Goal: Information Seeking & Learning: Learn about a topic

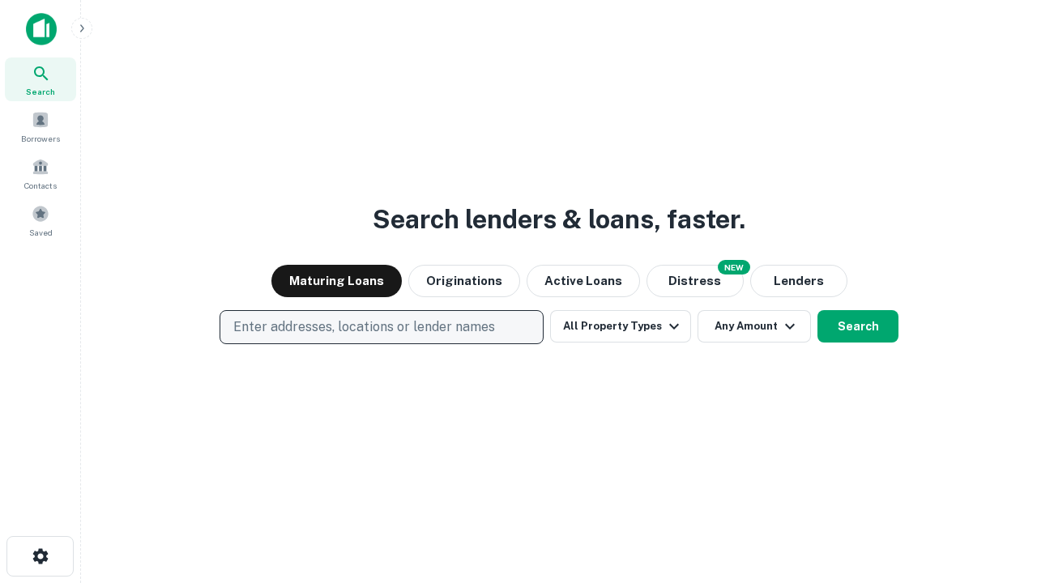
click at [381, 327] on p "Enter addresses, locations or lender names" at bounding box center [364, 327] width 262 height 19
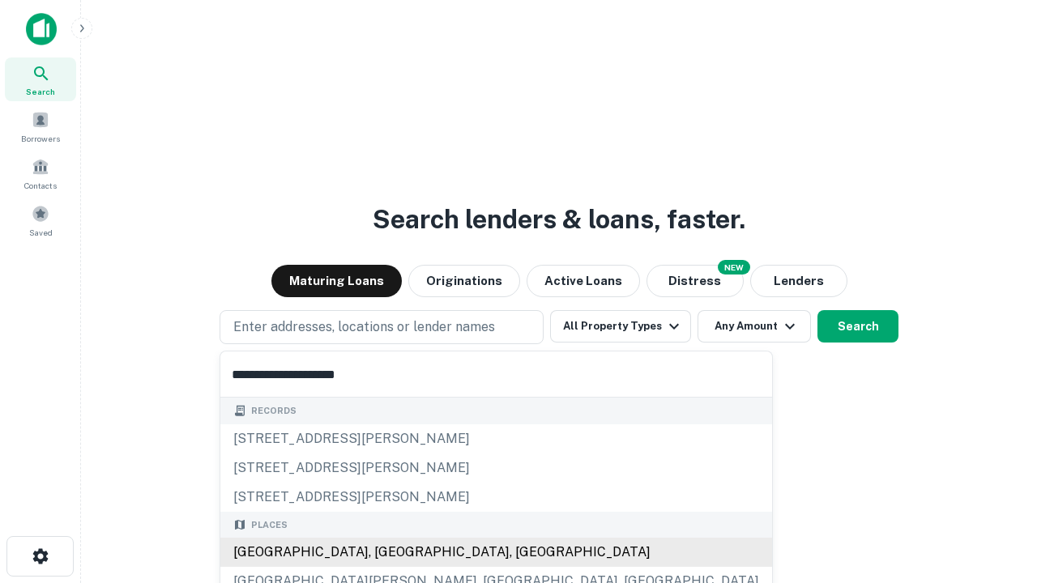
click at [387, 553] on div "[GEOGRAPHIC_DATA], [GEOGRAPHIC_DATA], [GEOGRAPHIC_DATA]" at bounding box center [496, 552] width 552 height 29
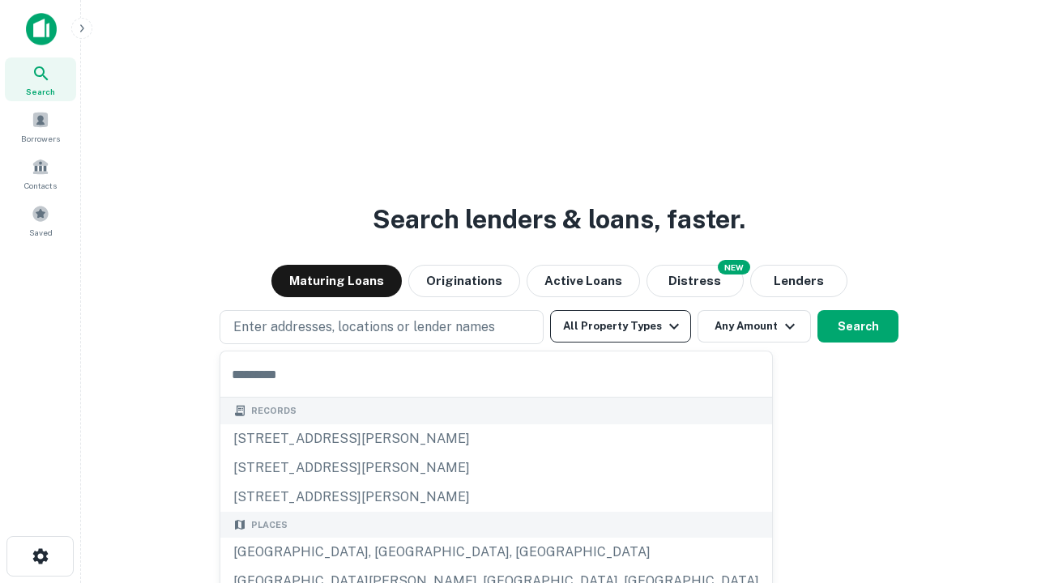
click at [621, 327] on button "All Property Types" at bounding box center [620, 326] width 141 height 32
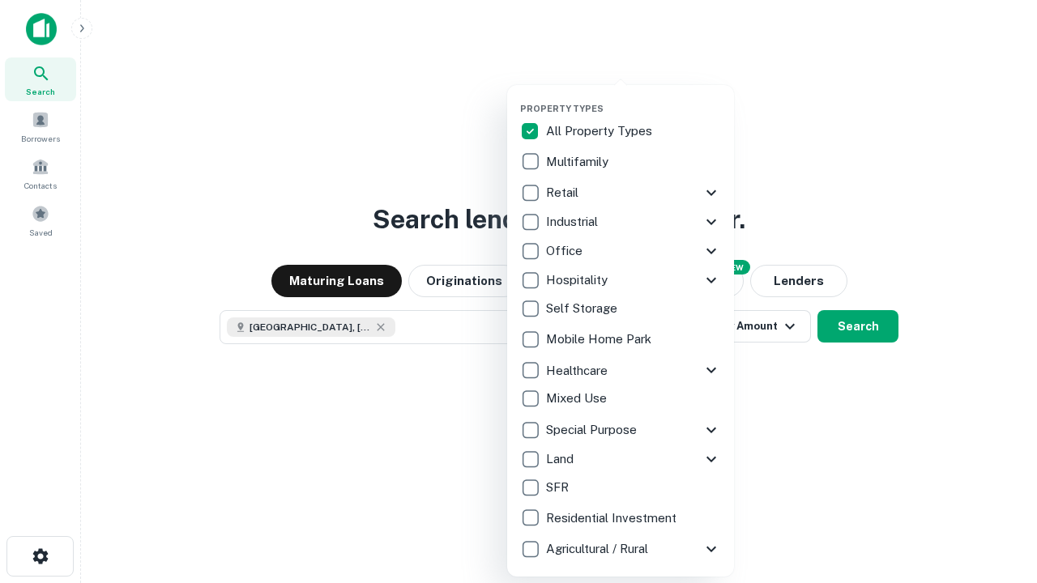
click at [634, 98] on button "button" at bounding box center [633, 98] width 227 height 1
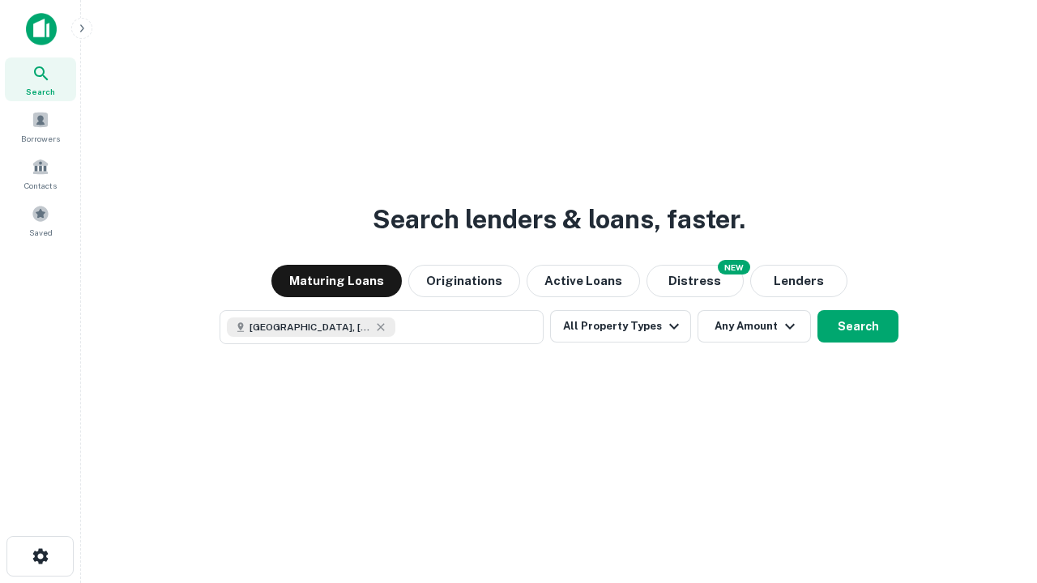
scroll to position [26, 0]
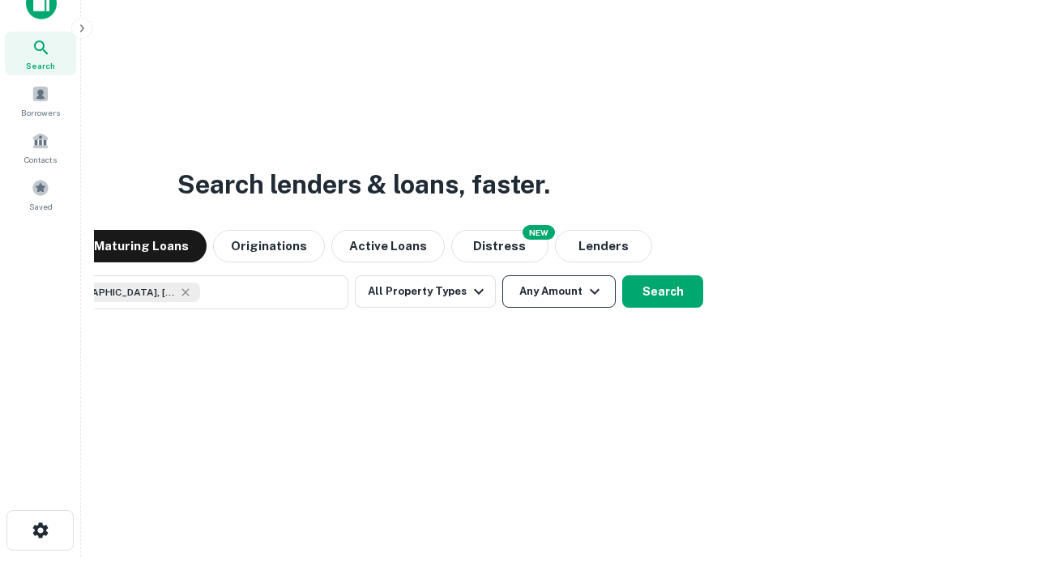
click at [502, 275] on button "Any Amount" at bounding box center [558, 291] width 113 height 32
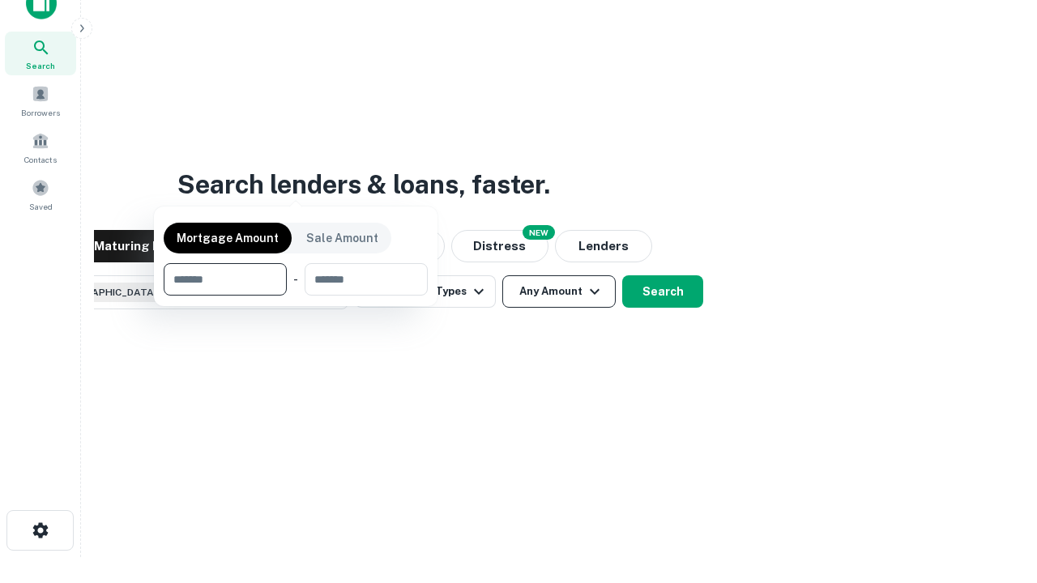
scroll to position [117, 459]
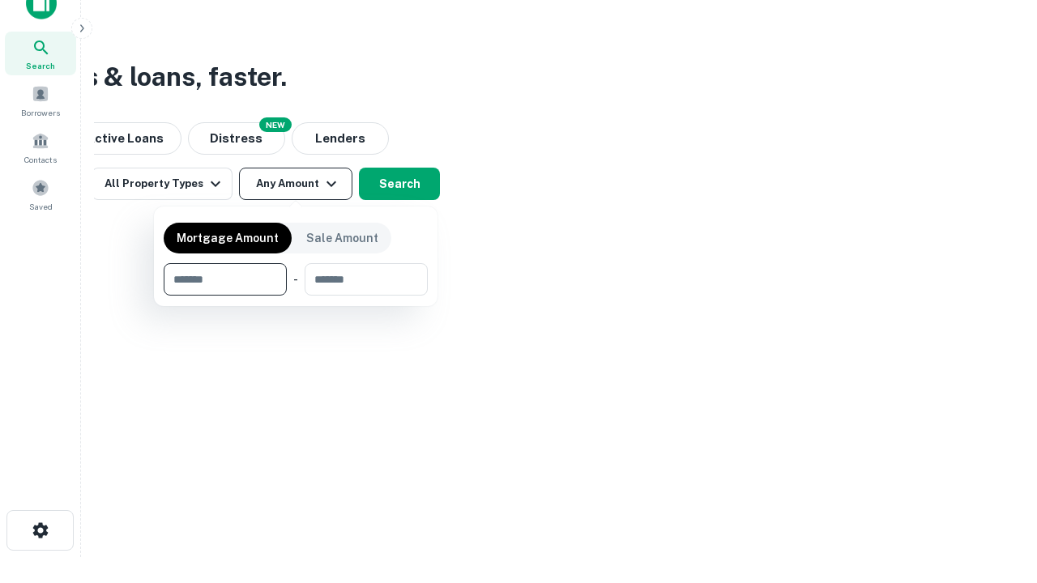
type input "*******"
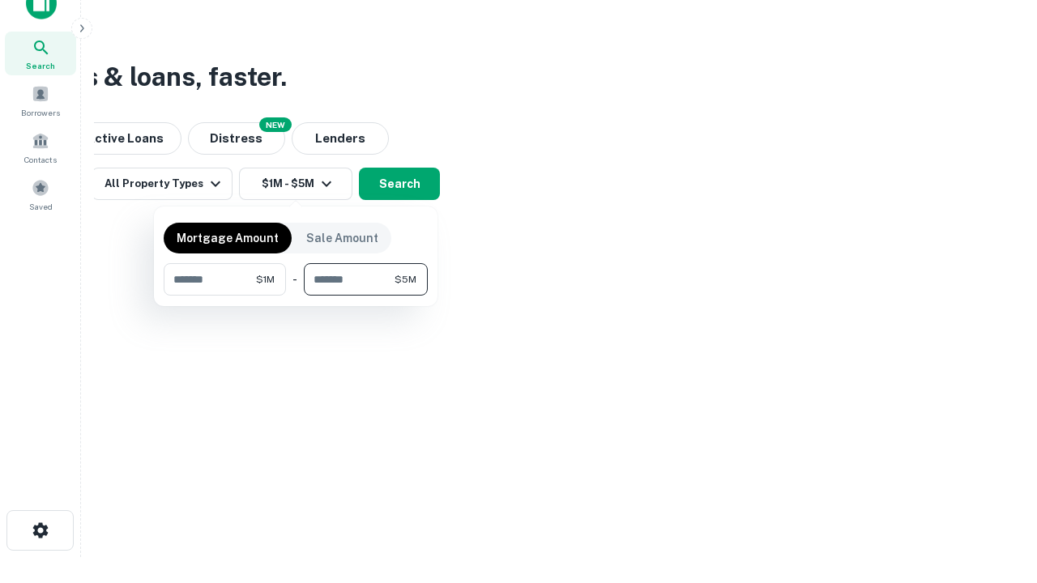
type input "*******"
click at [296, 296] on button "button" at bounding box center [296, 296] width 264 height 1
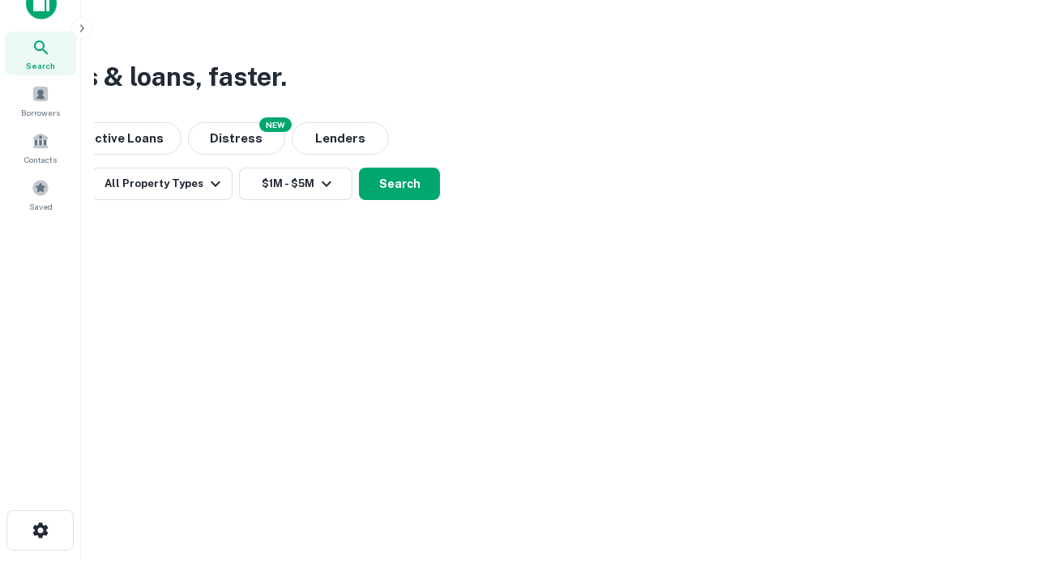
scroll to position [26, 0]
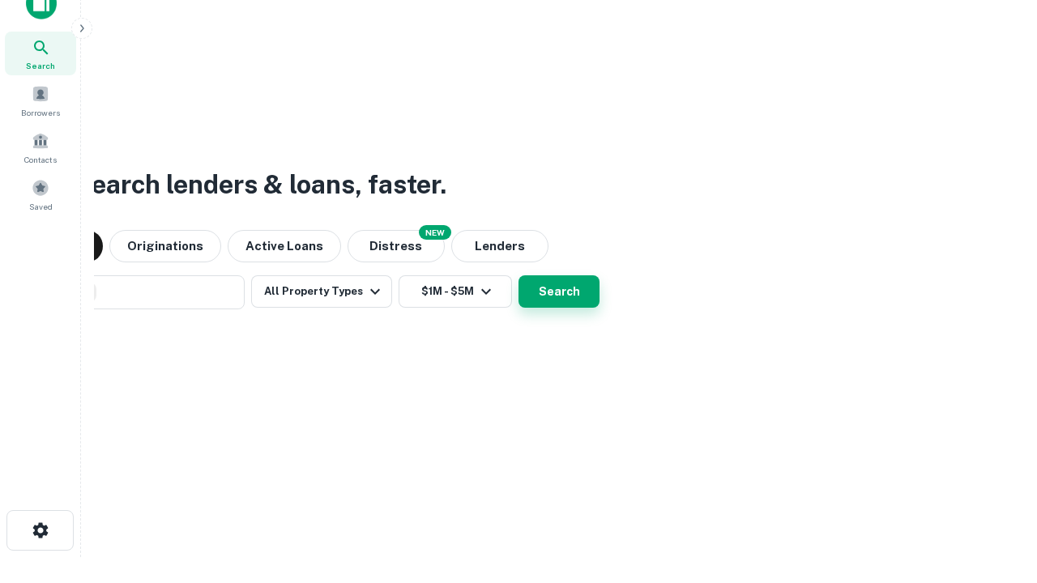
click at [519, 275] on button "Search" at bounding box center [559, 291] width 81 height 32
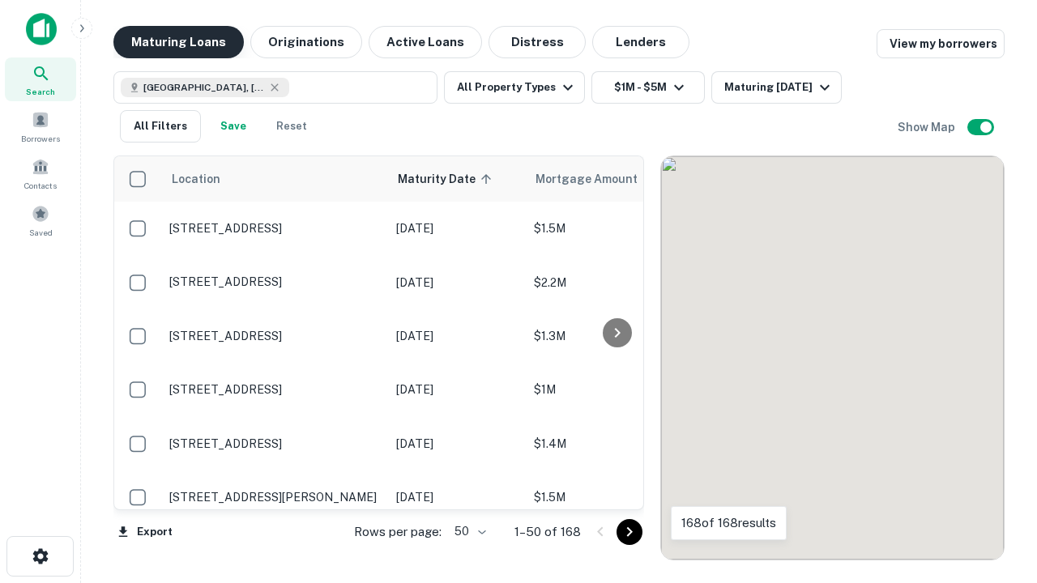
click at [178, 42] on button "Maturing Loans" at bounding box center [178, 42] width 130 height 32
